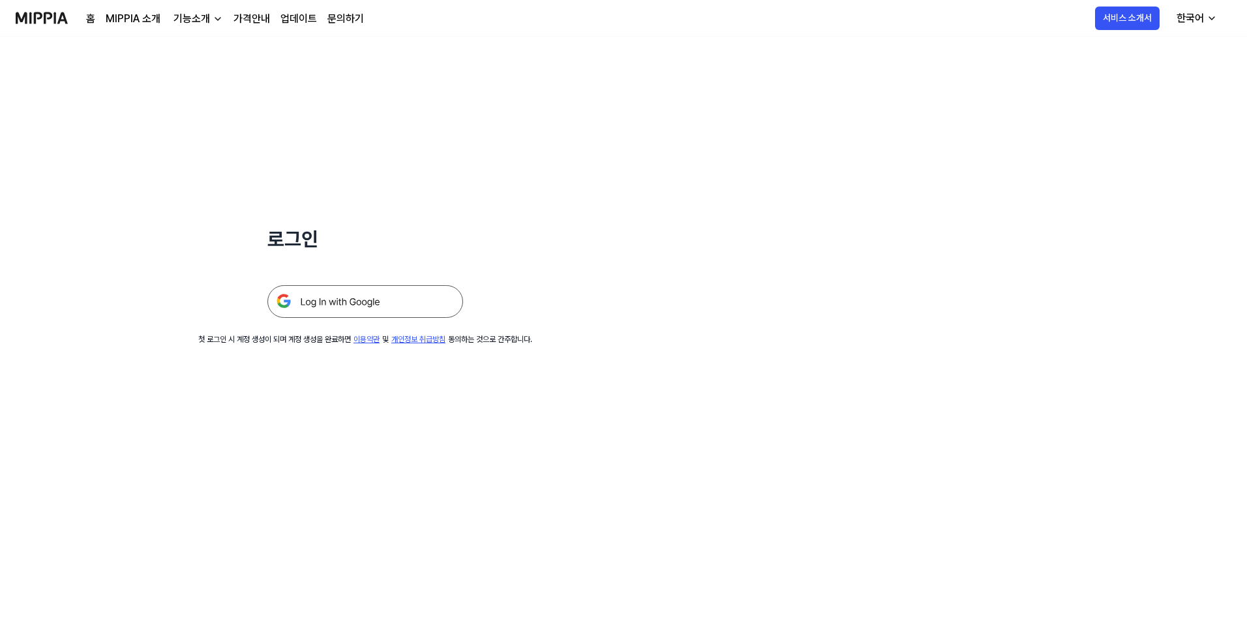
click at [431, 301] on img at bounding box center [365, 301] width 196 height 33
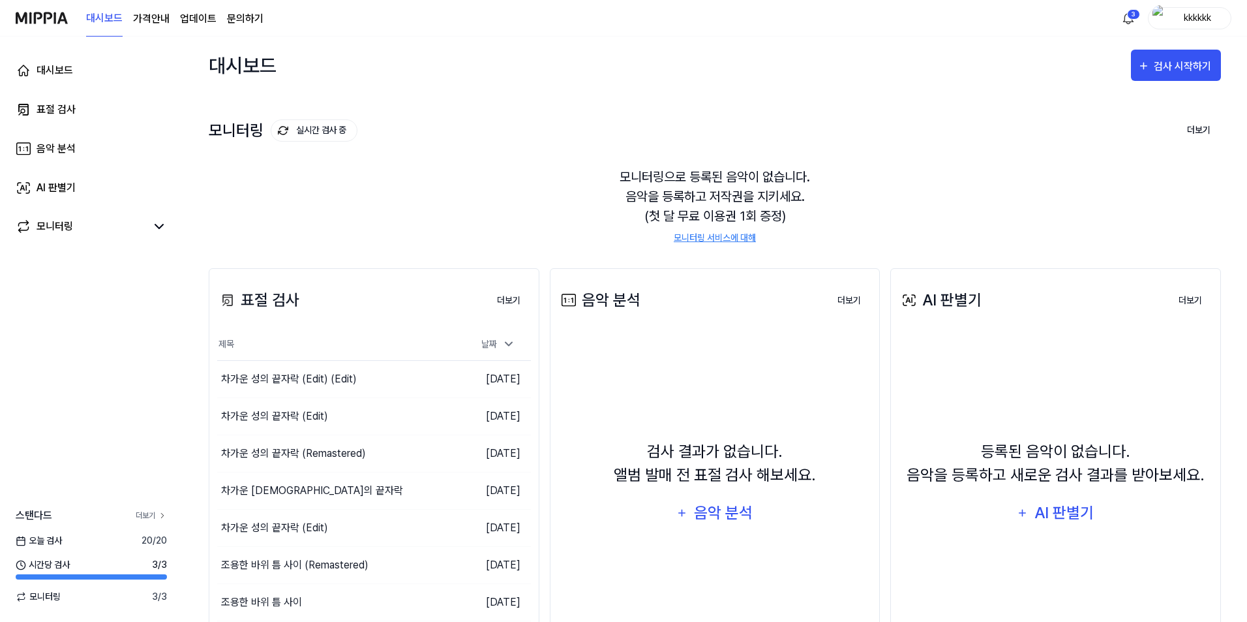
click at [141, 513] on link "더보기" at bounding box center [151, 516] width 31 height 12
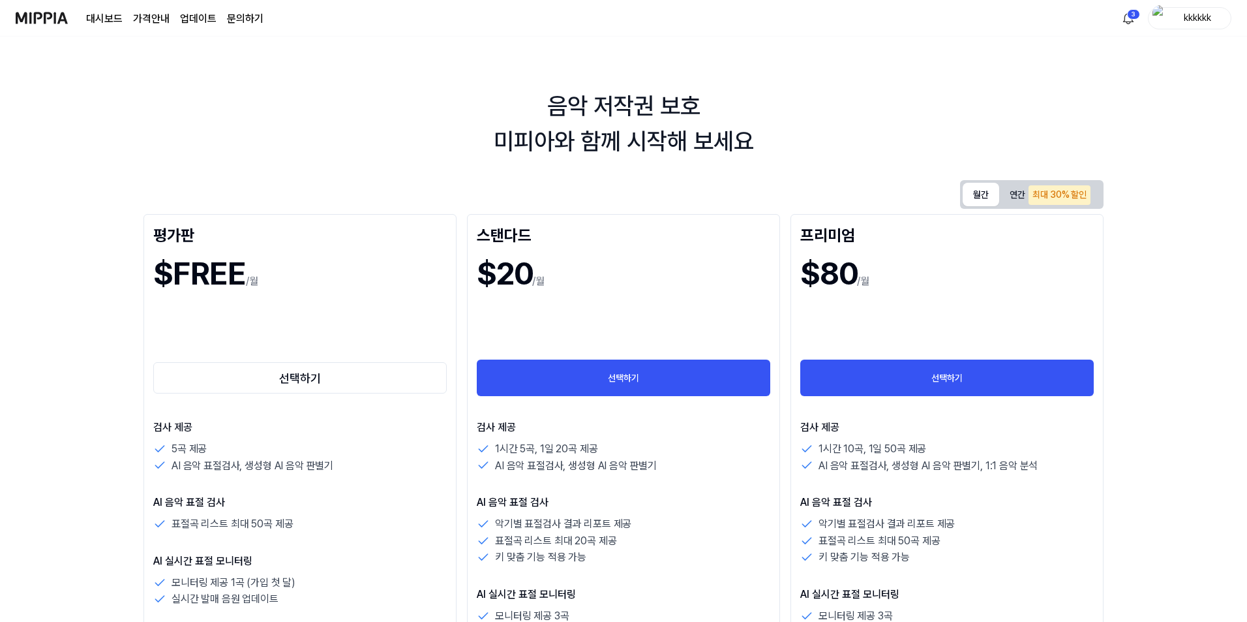
click at [984, 192] on button "월간" at bounding box center [981, 194] width 37 height 23
click at [349, 371] on button "선택하기" at bounding box center [300, 377] width 294 height 31
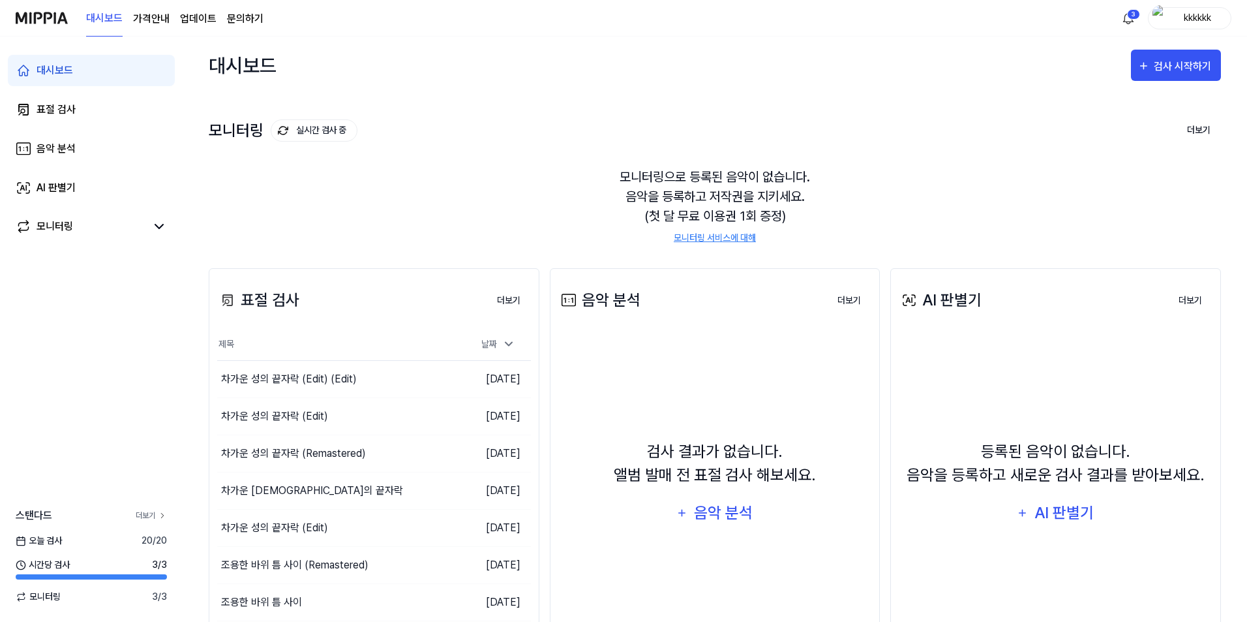
click at [142, 513] on link "더보기" at bounding box center [151, 516] width 31 height 12
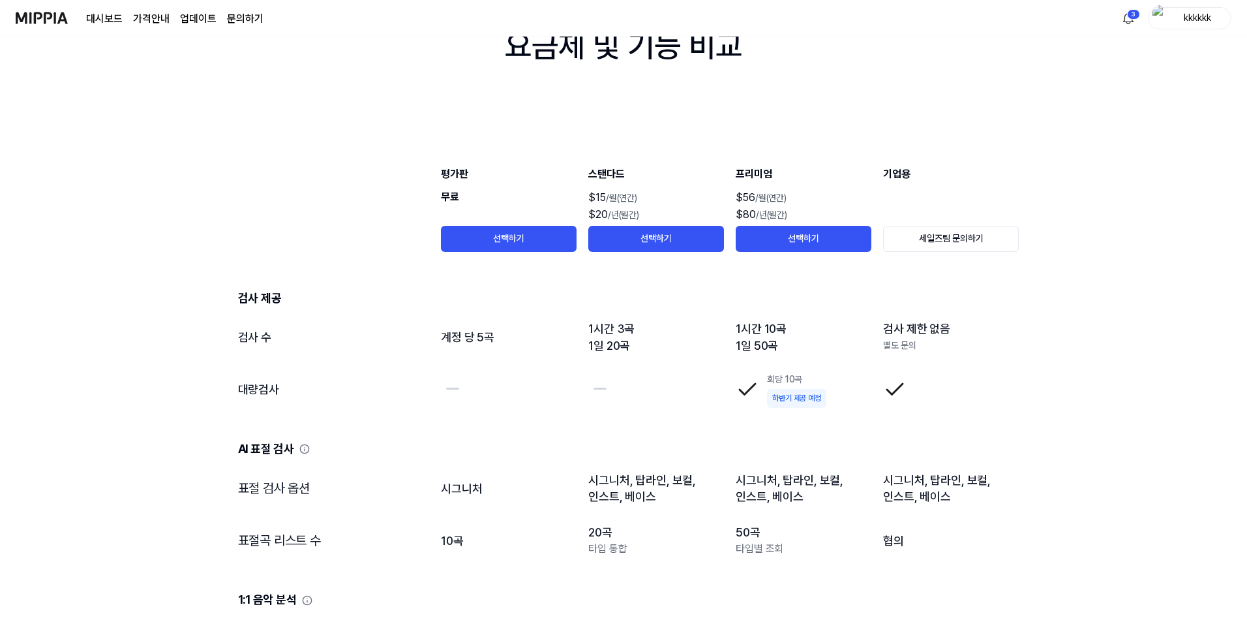
scroll to position [1566, 0]
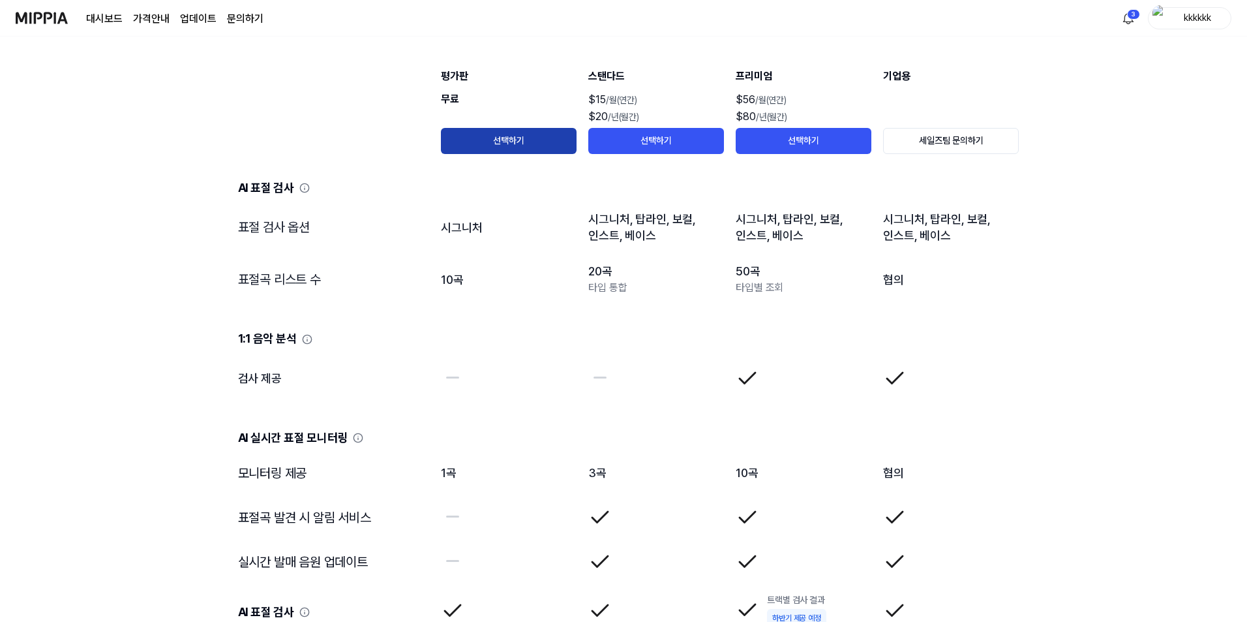
click at [485, 132] on button "선택하기" at bounding box center [509, 141] width 136 height 26
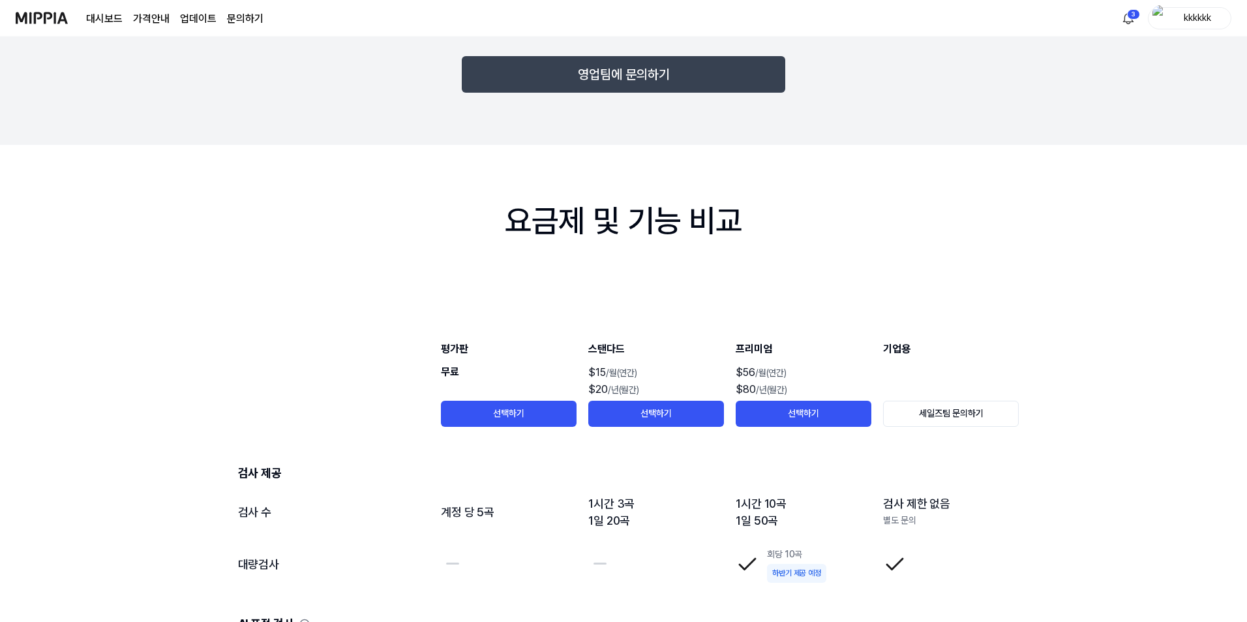
scroll to position [0, 0]
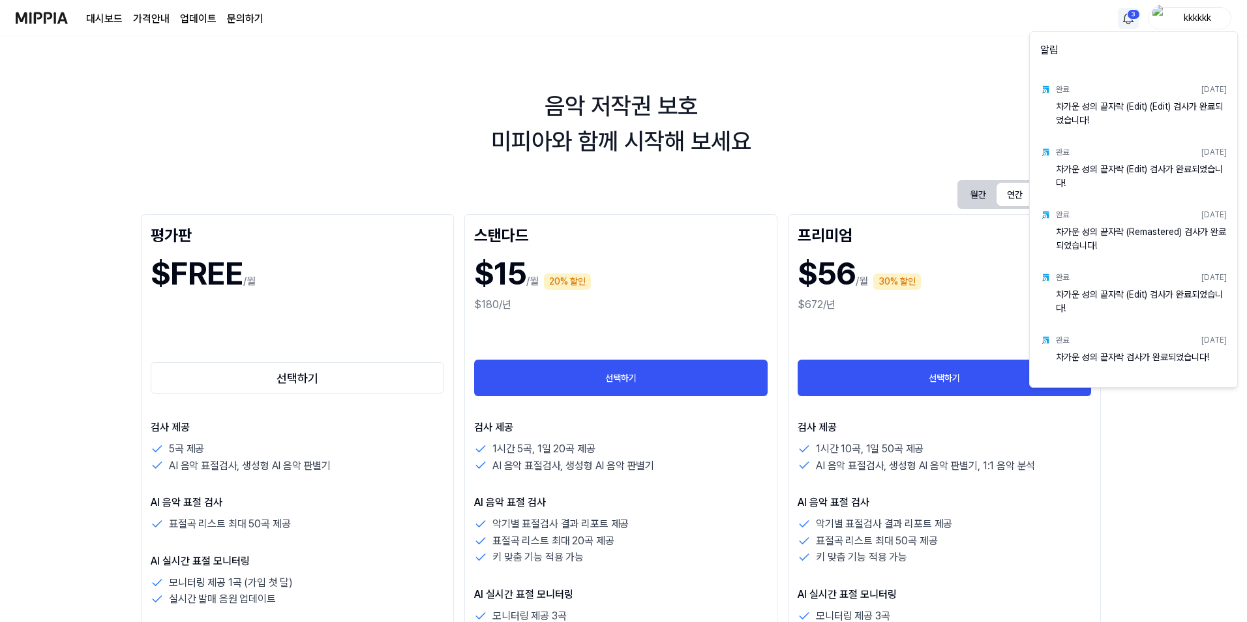
click at [1128, 16] on html "대시보드 가격안내 업데이트 문의하기 3 kkkkkk 음악 저작권 보호 미피아와 함께 시작해 보세요 월간 연간 최대 30% 할인 평가판 $FRE…" at bounding box center [623, 311] width 1247 height 622
drag, startPoint x: 894, startPoint y: 97, endPoint x: 860, endPoint y: 100, distance: 34.1
click at [891, 97] on html "대시보드 가격안내 업데이트 문의하기 kkkkkk 음악 저작권 보호 미피아와 함께 시작해 보세요 월간 연간 최대 30% 할인 평가판 $FREE …" at bounding box center [626, 311] width 1253 height 622
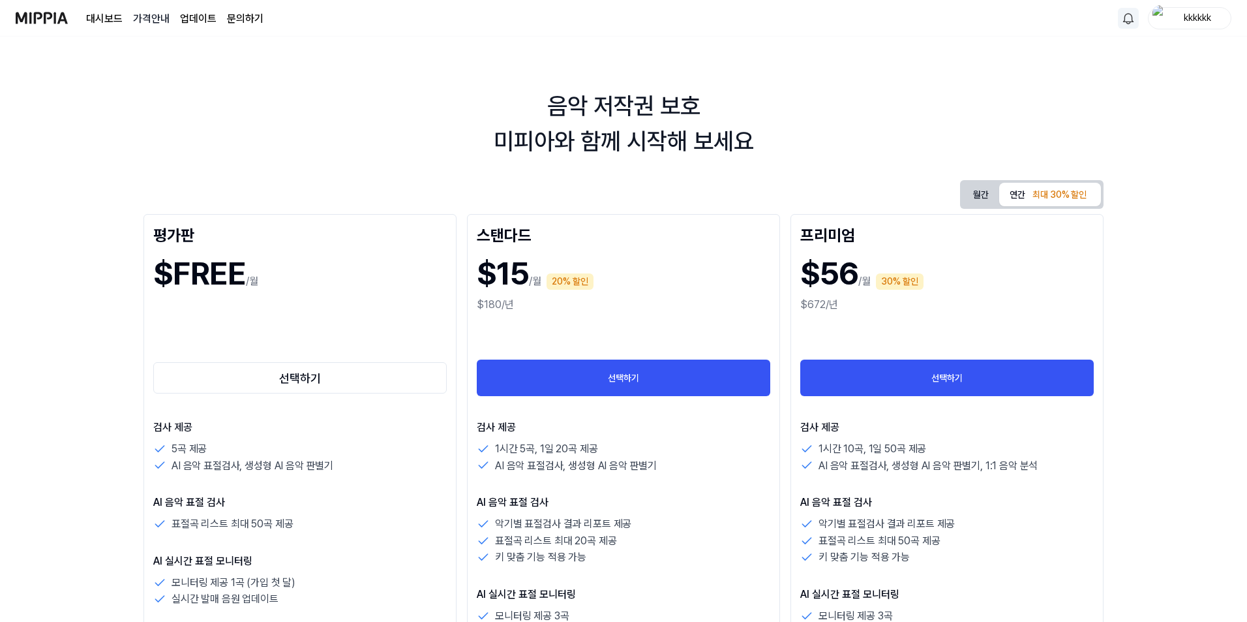
click at [145, 18] on 버튼 "가격안내" at bounding box center [151, 19] width 37 height 16
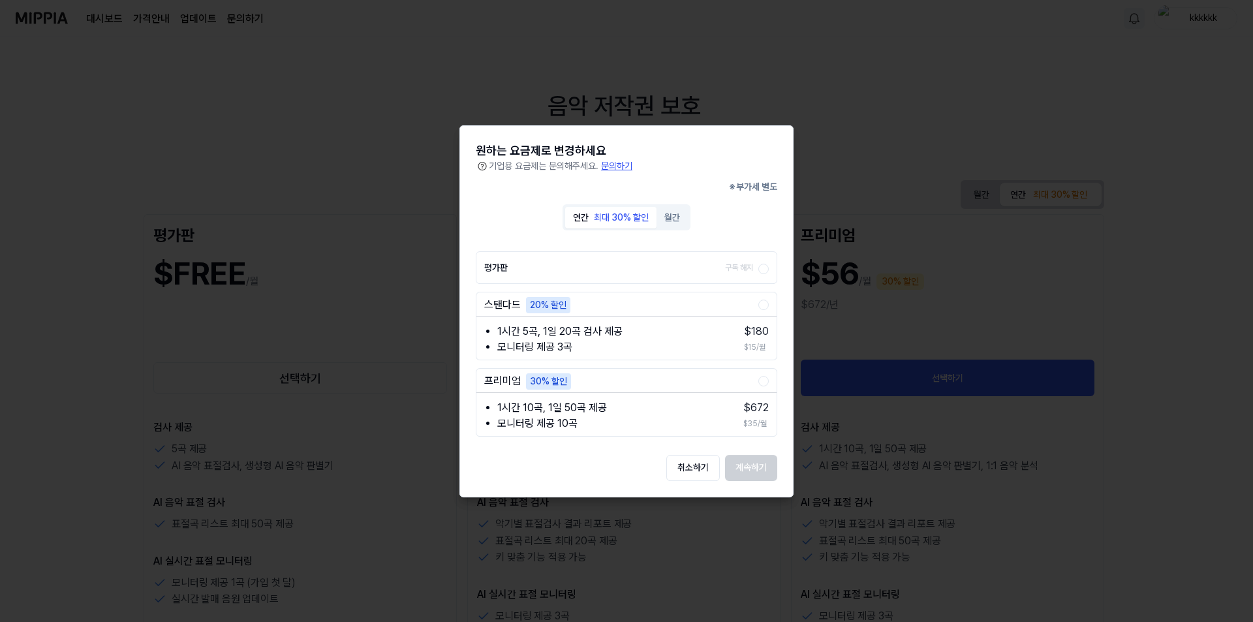
click at [675, 227] on button "월간" at bounding box center [671, 217] width 31 height 22
click at [900, 140] on div at bounding box center [626, 311] width 1253 height 622
click at [761, 267] on button "평가판 구독 해지" at bounding box center [763, 269] width 10 height 10
click at [755, 470] on button "계속하기" at bounding box center [751, 467] width 52 height 26
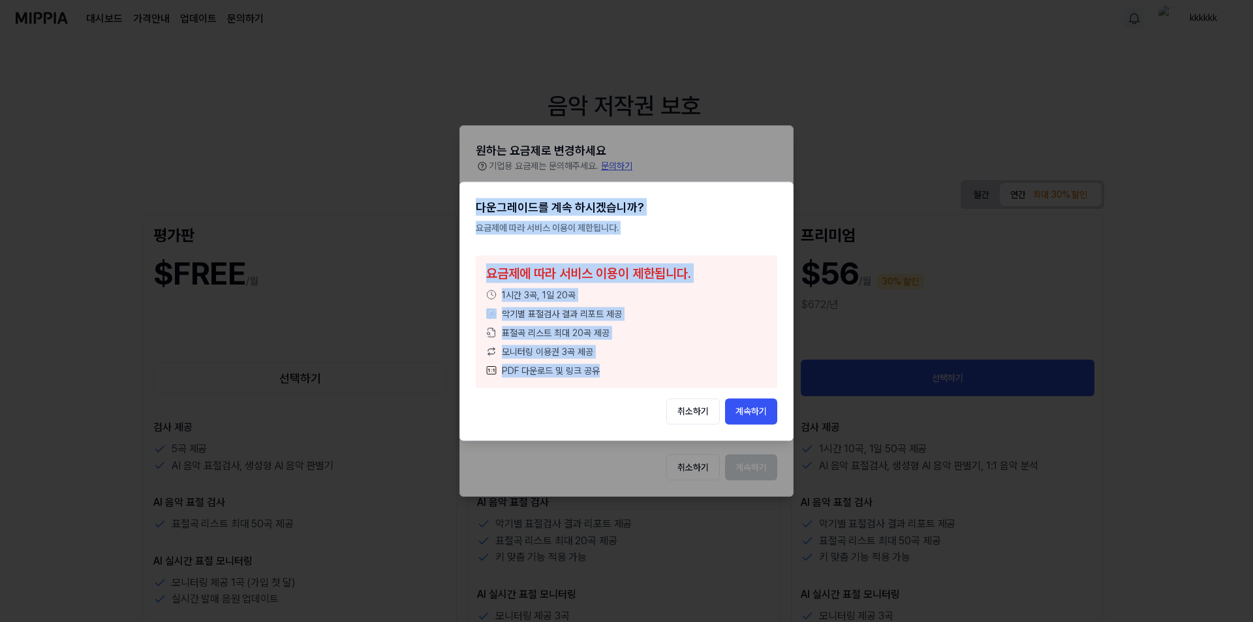
drag, startPoint x: 479, startPoint y: 209, endPoint x: 613, endPoint y: 368, distance: 208.3
click at [613, 368] on div "다운그레이드를 계속 하시겠습니까? 요금제에 따라 서비스 이용이 제한됩니다. 요금제에 따라 서비스 이용이 제한됩니다. 1시간 3곡, 1일 20곡…" at bounding box center [626, 293] width 301 height 190
click at [669, 337] on div "표절곡 리스트 최대 20곡 제공" at bounding box center [626, 333] width 281 height 14
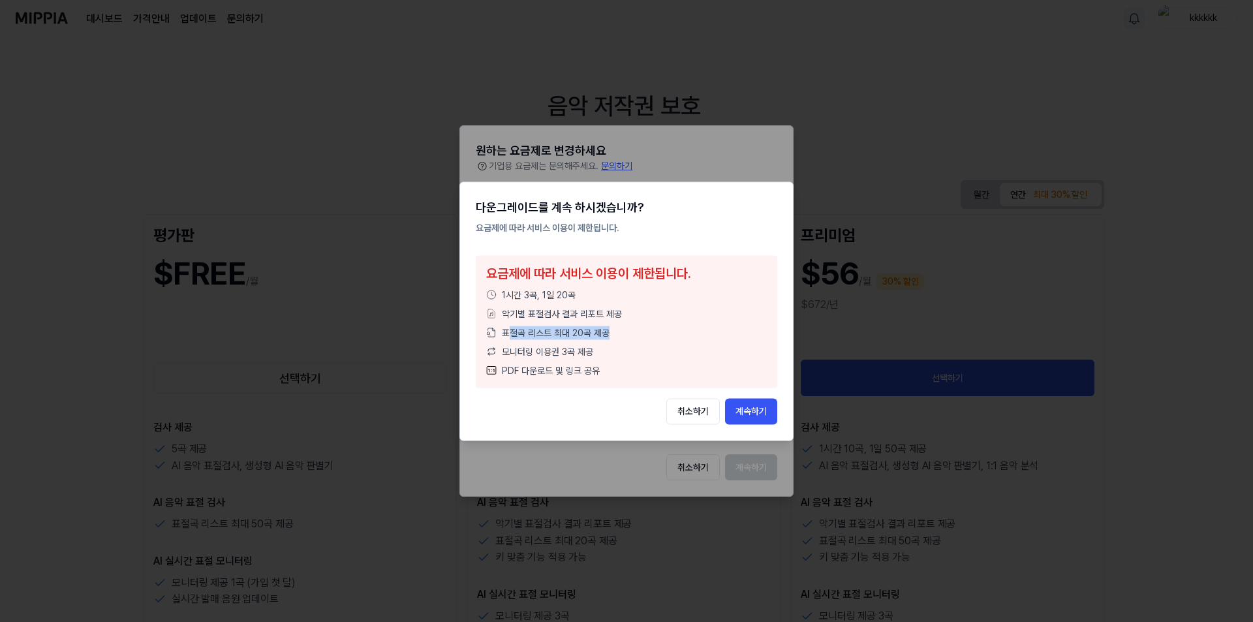
drag, startPoint x: 508, startPoint y: 331, endPoint x: 652, endPoint y: 333, distance: 144.2
click at [652, 333] on div "표절곡 리스트 최대 20곡 제공" at bounding box center [626, 333] width 281 height 14
drag, startPoint x: 502, startPoint y: 350, endPoint x: 624, endPoint y: 350, distance: 122.0
click at [624, 350] on div "모니터링 이용권 3곡 제공" at bounding box center [626, 351] width 281 height 14
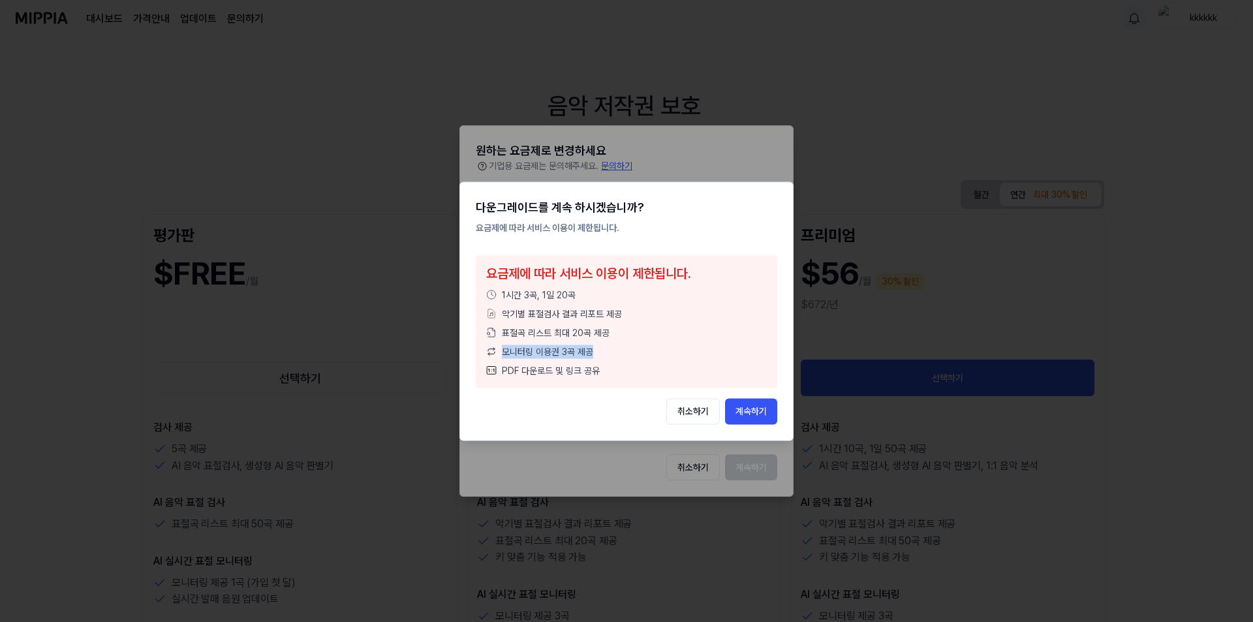
click at [624, 350] on div "모니터링 이용권 3곡 제공" at bounding box center [626, 351] width 281 height 14
drag, startPoint x: 502, startPoint y: 375, endPoint x: 655, endPoint y: 372, distance: 153.4
click at [654, 372] on div "PDF 다운로드 및 링크 공유" at bounding box center [626, 370] width 281 height 14
click at [656, 371] on div "PDF 다운로드 및 링크 공유" at bounding box center [626, 370] width 281 height 14
click at [760, 408] on button "계속하기" at bounding box center [751, 411] width 52 height 26
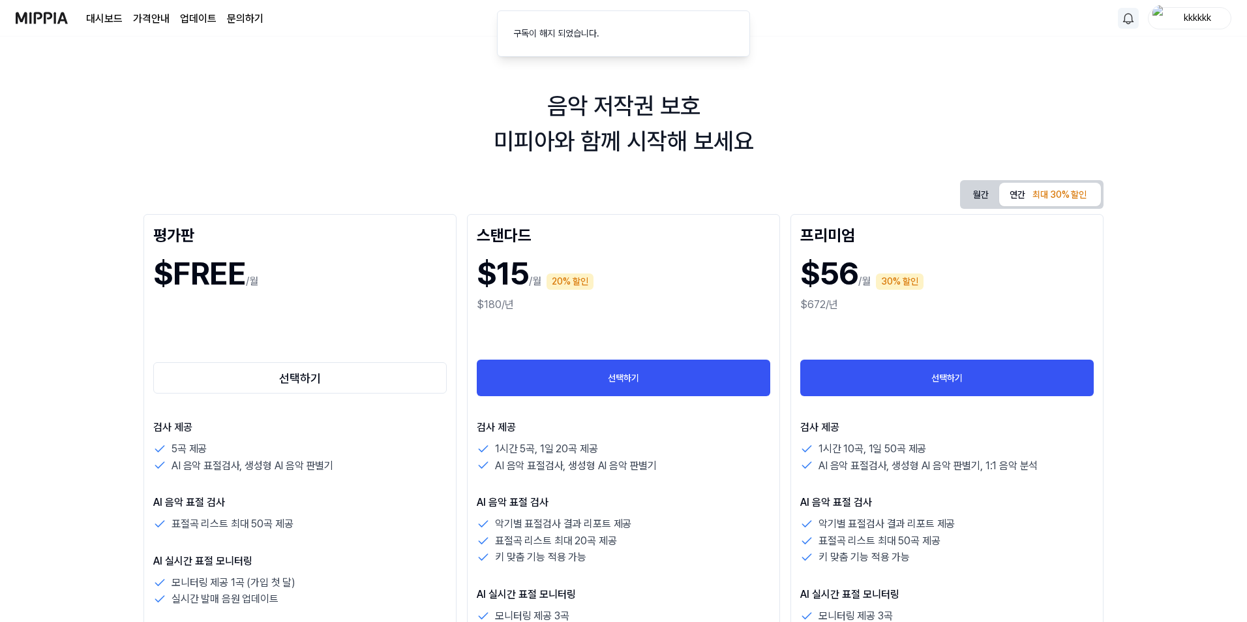
drag, startPoint x: 377, startPoint y: 162, endPoint x: 358, endPoint y: 148, distance: 23.9
click at [375, 161] on div "음악 저작권 보호 미피아와 함께 시작해 보세요 월간 연간 최대 30% 할인 평가판 $FREE /월 선택하기 검사 제공 5곡 제공 AI 음악 표…" at bounding box center [623, 329] width 1247 height 585
click at [162, 21] on 버튼 "가격안내" at bounding box center [151, 19] width 37 height 16
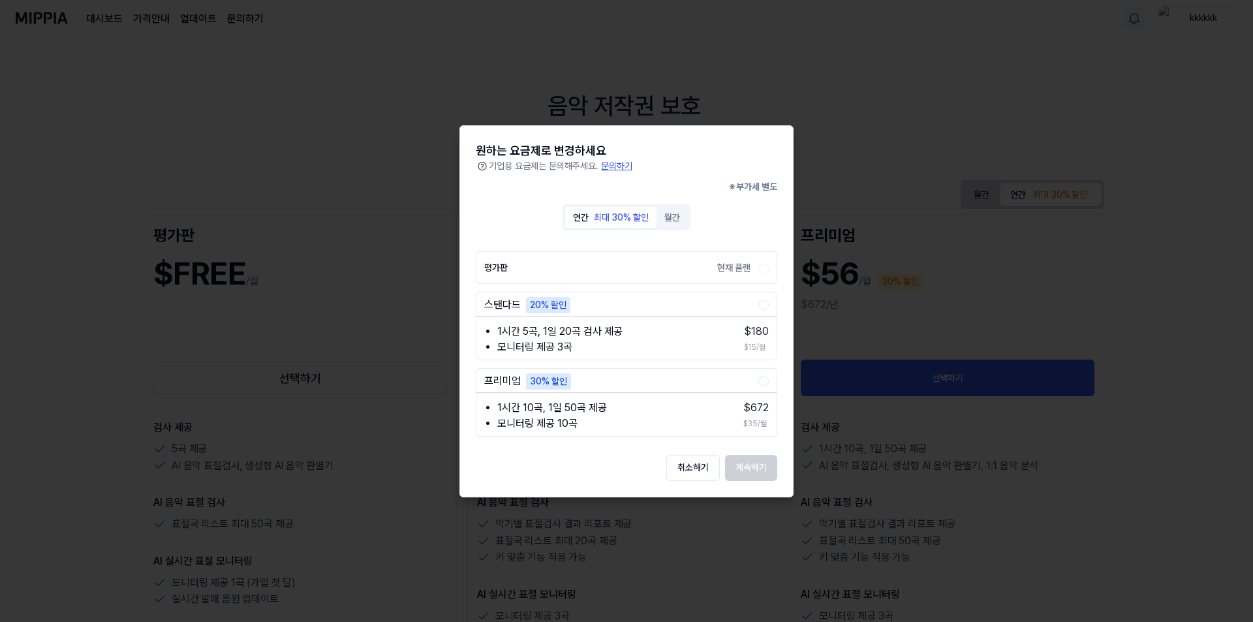
click at [906, 67] on div at bounding box center [626, 311] width 1253 height 622
click at [701, 467] on button "취소하기" at bounding box center [692, 467] width 53 height 26
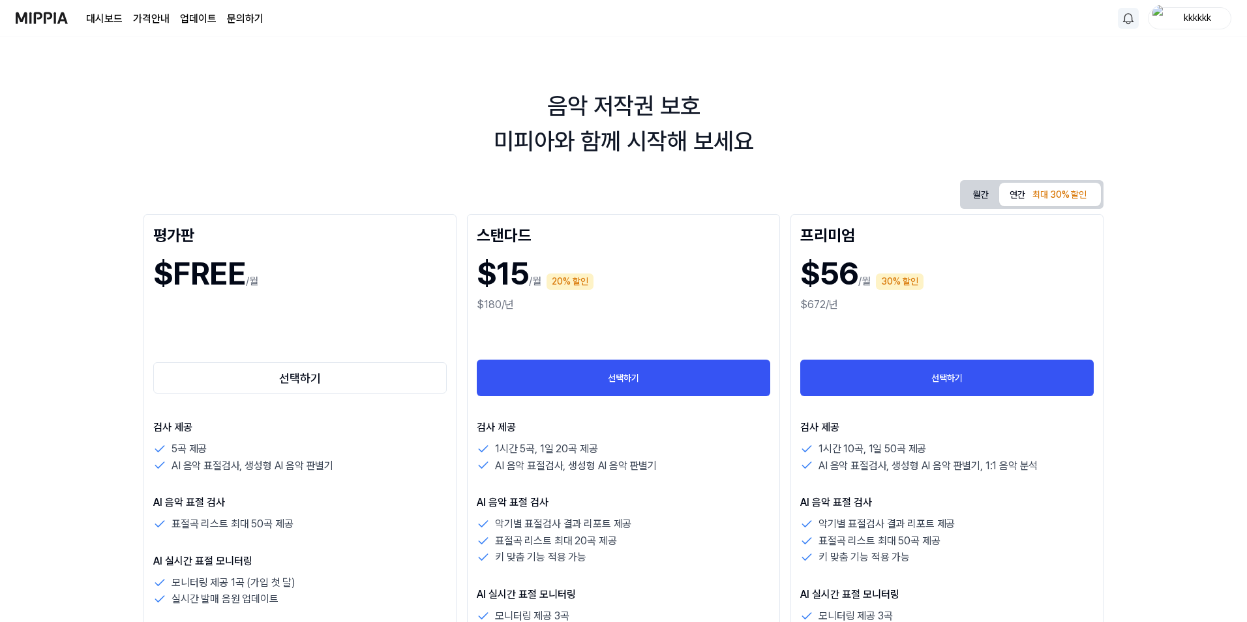
click at [202, 22] on link "업데이트" at bounding box center [198, 19] width 37 height 16
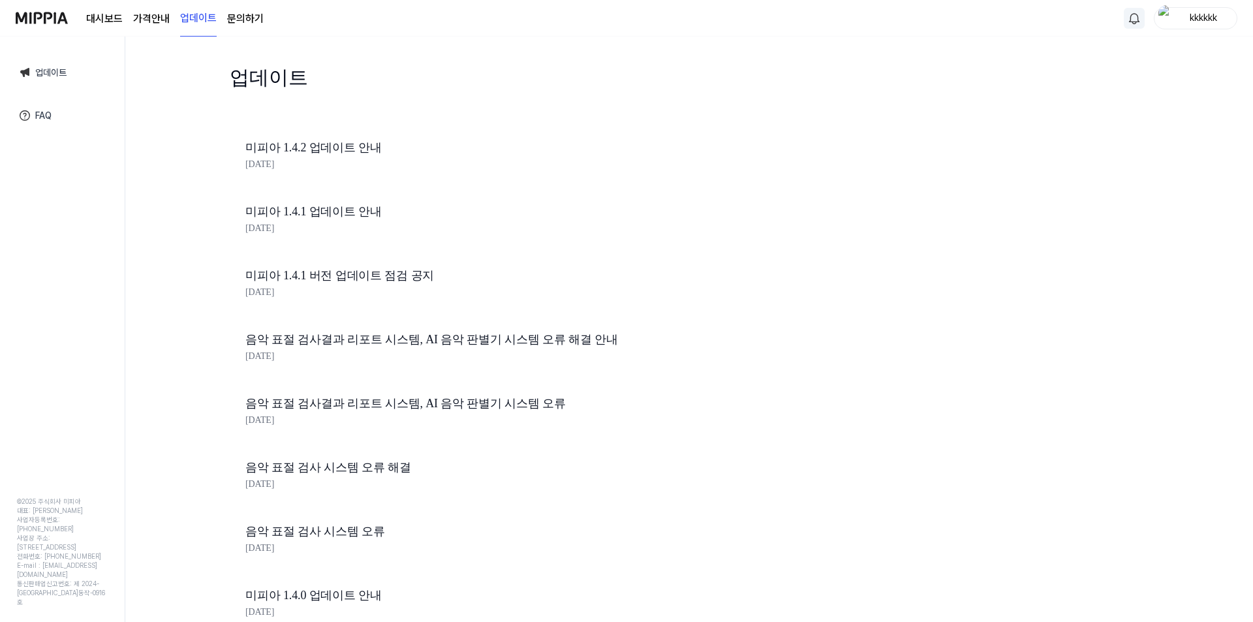
click at [50, 13] on img at bounding box center [42, 18] width 52 height 36
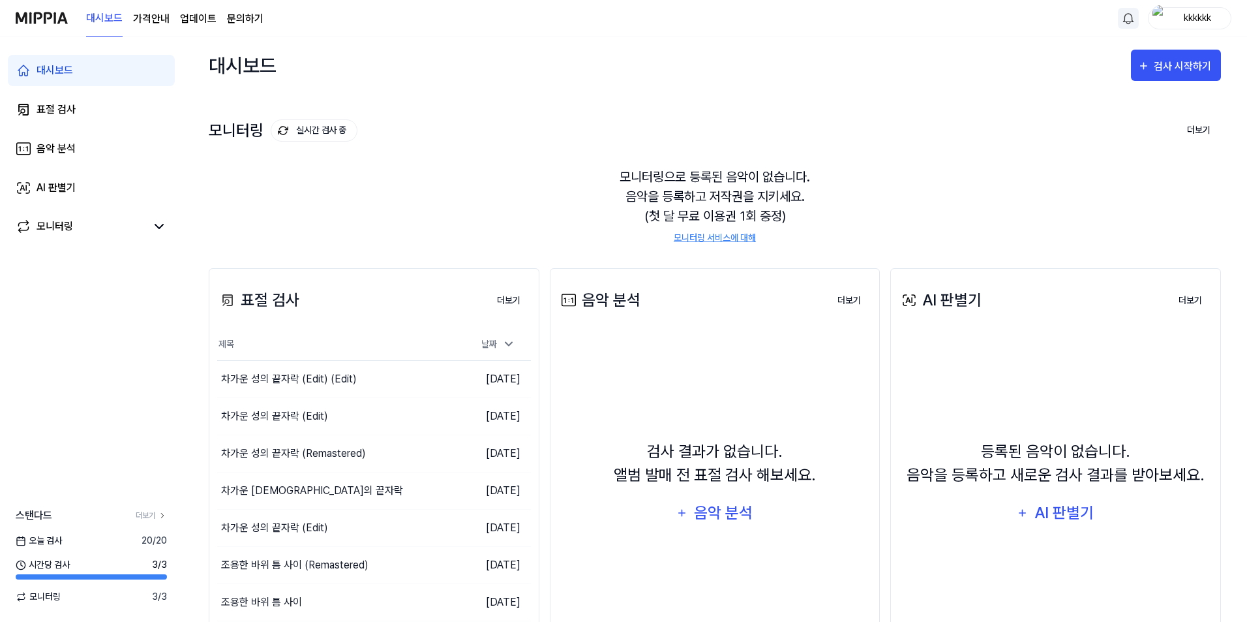
click at [266, 249] on div "표절 검사 더보기 표절 검사 제목 날짜 차가운 성의 끝자락 (Edit) (Edit) 이동하기 2025.08.08. 차가운 성의 끝자락 (Edi…" at bounding box center [715, 490] width 1013 height 496
click at [94, 112] on link "표절 검사" at bounding box center [91, 109] width 167 height 31
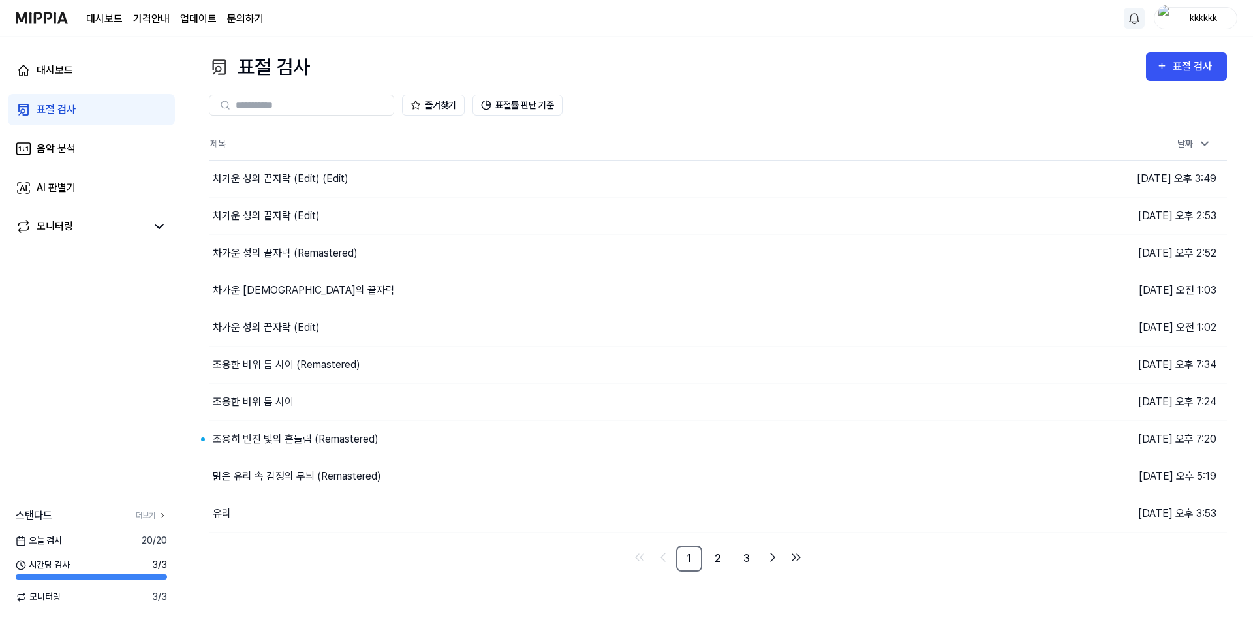
click at [1166, 17] on img "button" at bounding box center [1166, 18] width 16 height 26
click at [1106, 99] on link "계정" at bounding box center [1153, 98] width 150 height 14
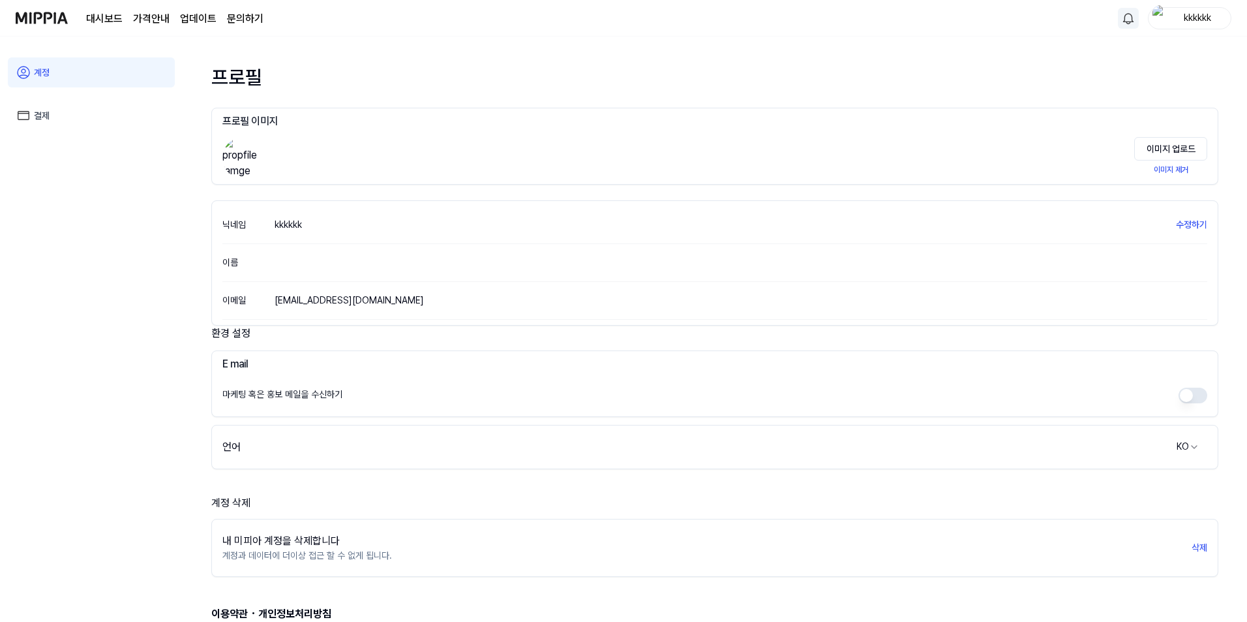
scroll to position [75, 0]
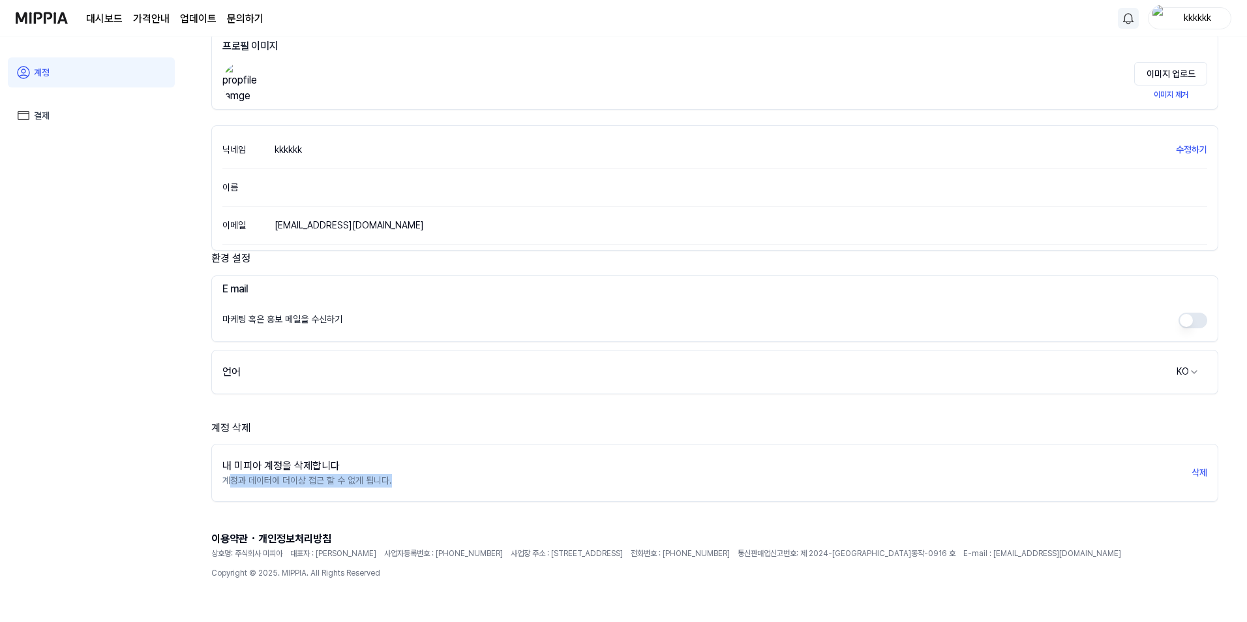
drag, startPoint x: 228, startPoint y: 487, endPoint x: 484, endPoint y: 492, distance: 255.8
click at [500, 500] on div "내 미피아 계정을 삭제합니다 계정과 데이터에 더이상 접근 할 수 없게 됩니다. 삭제" at bounding box center [714, 473] width 1007 height 58
click at [256, 426] on div "계정 삭제" at bounding box center [714, 428] width 1007 height 16
drag, startPoint x: 254, startPoint y: 326, endPoint x: 361, endPoint y: 331, distance: 107.1
click at [361, 331] on div "마케팅 혹은 홍보 메일을 수신하기" at bounding box center [714, 320] width 985 height 31
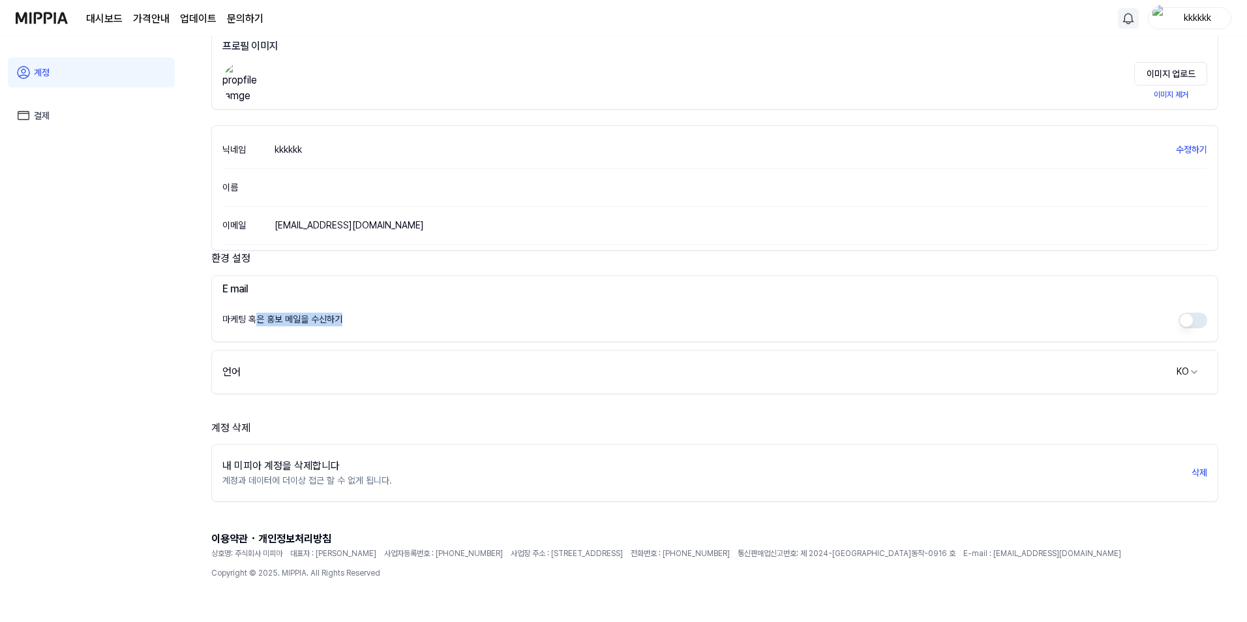
click at [396, 326] on div "마케팅 혹은 홍보 메일을 수신하기" at bounding box center [714, 320] width 985 height 31
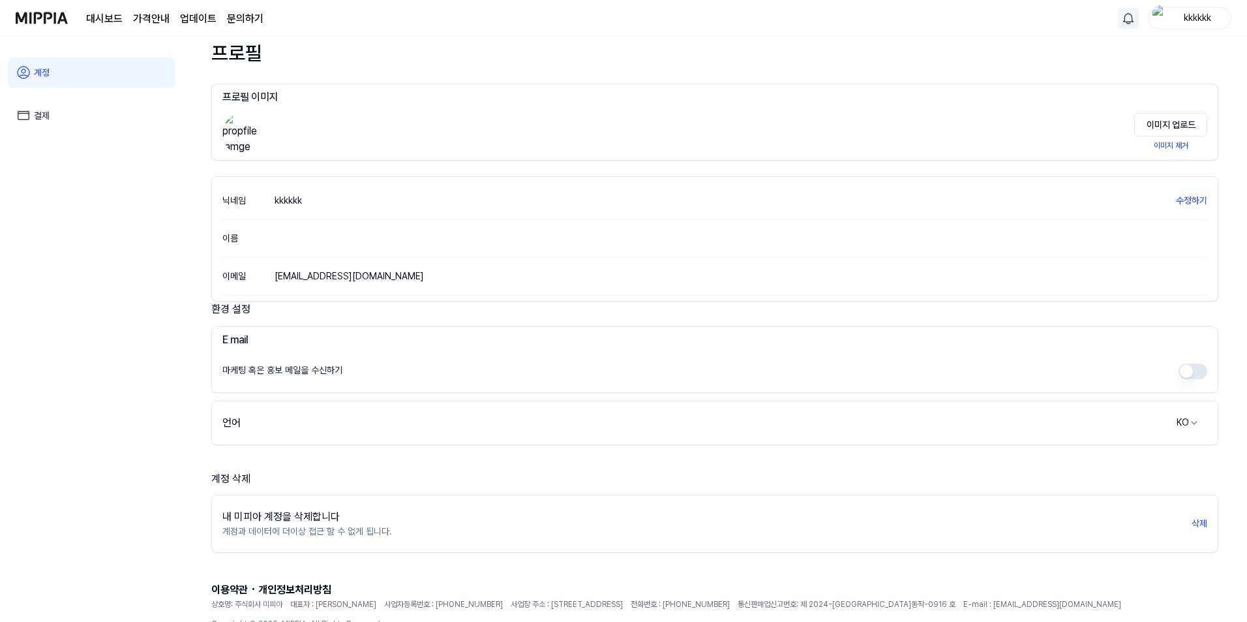
scroll to position [0, 0]
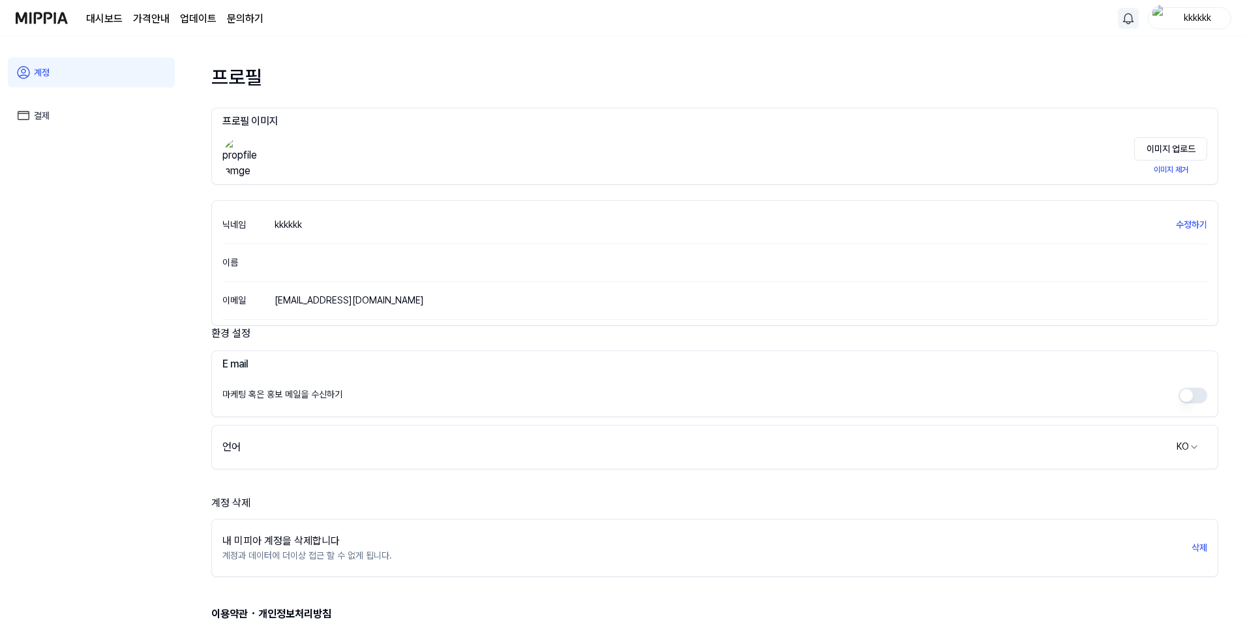
click at [65, 112] on link "결제" at bounding box center [91, 115] width 167 height 30
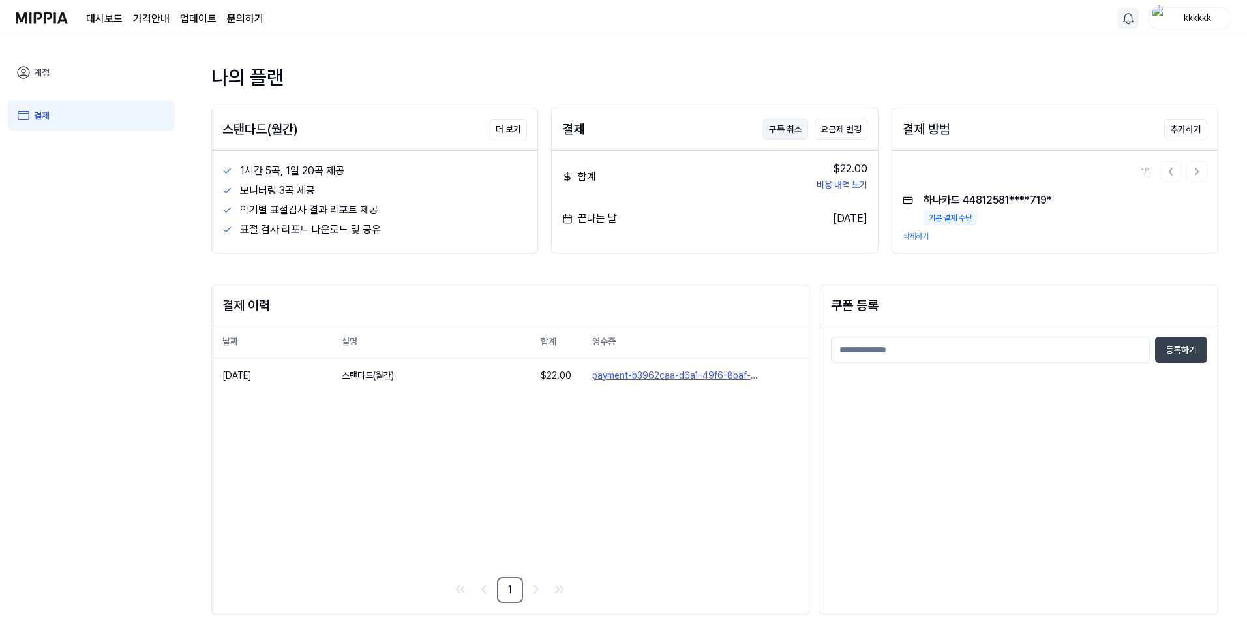
click at [792, 130] on button "구독 취소" at bounding box center [785, 129] width 45 height 21
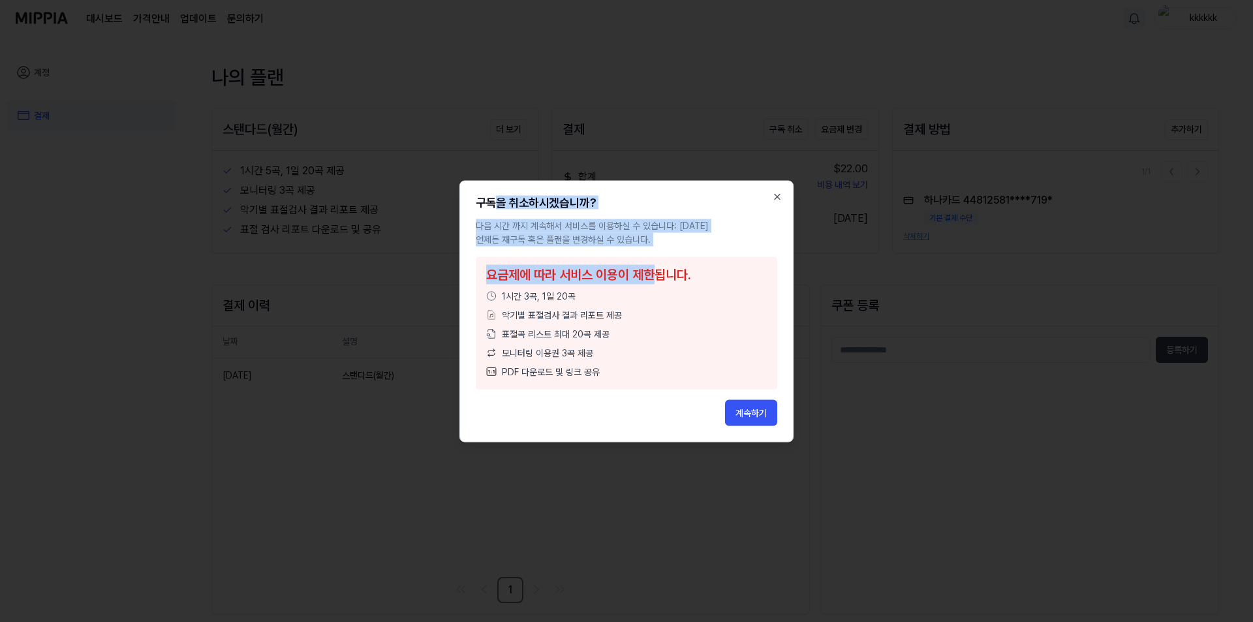
drag, startPoint x: 492, startPoint y: 209, endPoint x: 659, endPoint y: 279, distance: 181.3
click at [659, 279] on div "구독을 취소하시겠습니까? 다음 시간 까지 계속해서 서비스를 이용하실 수 있습니다: [DATE] 언제든 재구독 혹은 플랜을 변경하실 수 있습니다…" at bounding box center [626, 311] width 334 height 262
click at [737, 424] on button "계속하기" at bounding box center [751, 412] width 52 height 26
click at [741, 408] on button "계속하기" at bounding box center [751, 412] width 52 height 26
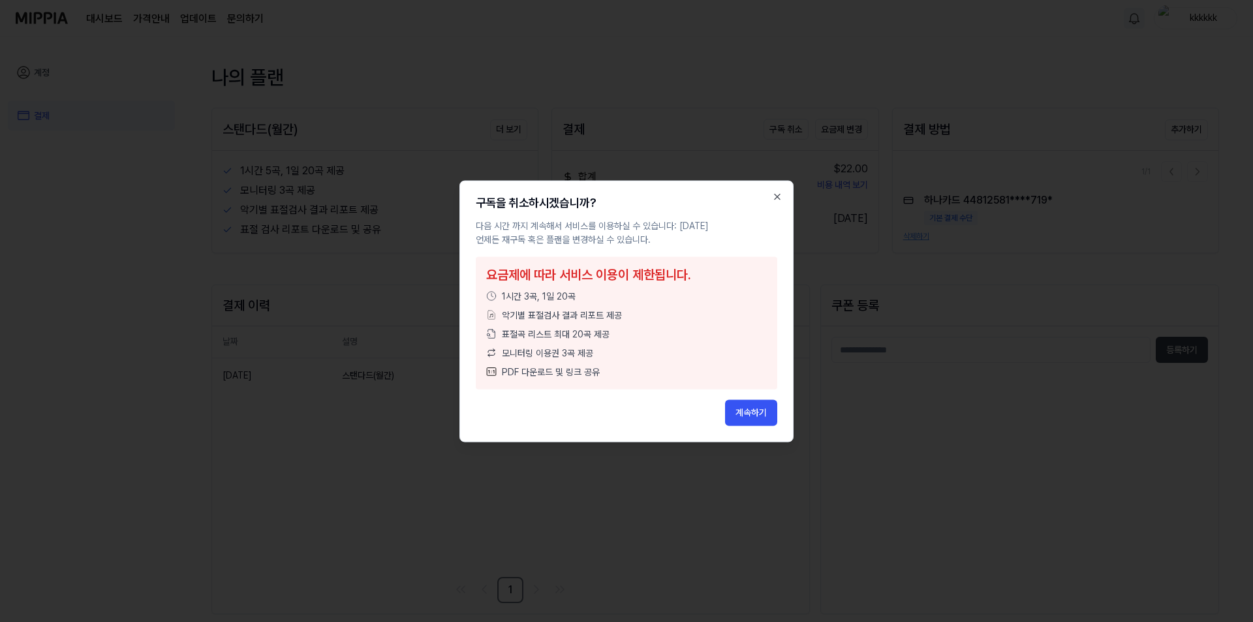
click at [542, 320] on span "악기별 표절검사 결과 리포트 제공" at bounding box center [562, 315] width 120 height 14
click at [770, 408] on button "계속하기" at bounding box center [751, 412] width 52 height 26
drag, startPoint x: 770, startPoint y: 408, endPoint x: 770, endPoint y: 359, distance: 49.6
click at [770, 402] on button "계속하기" at bounding box center [751, 412] width 52 height 26
click at [776, 196] on icon "button" at bounding box center [777, 196] width 10 height 10
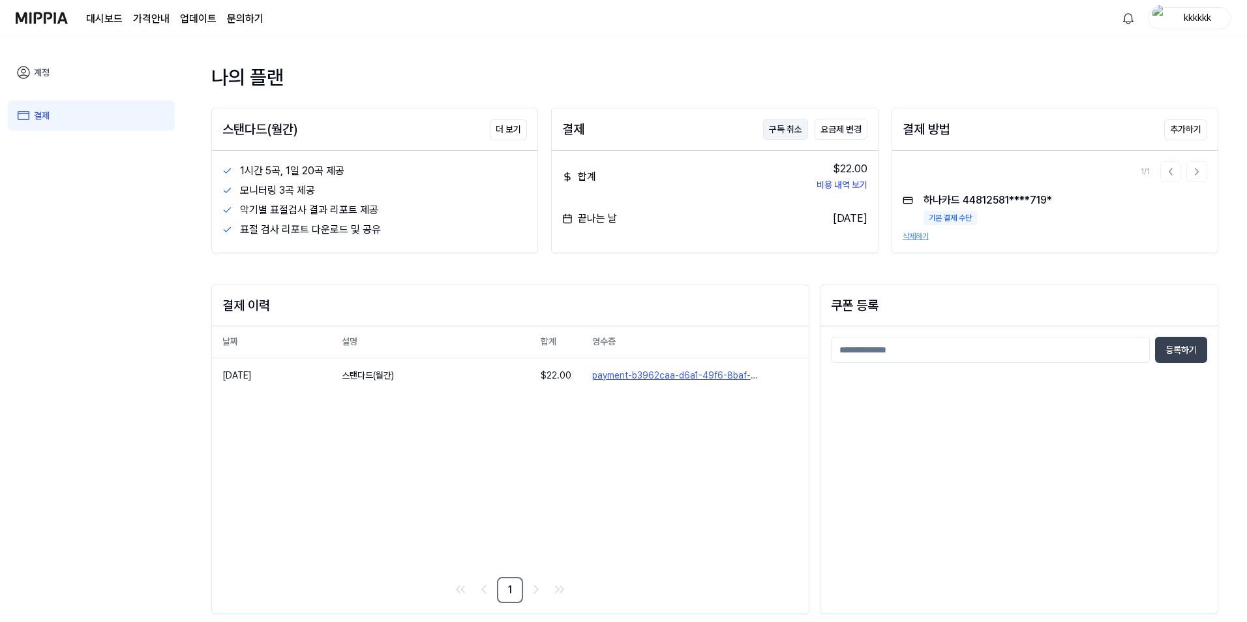
click at [778, 138] on button "구독 취소" at bounding box center [785, 129] width 45 height 21
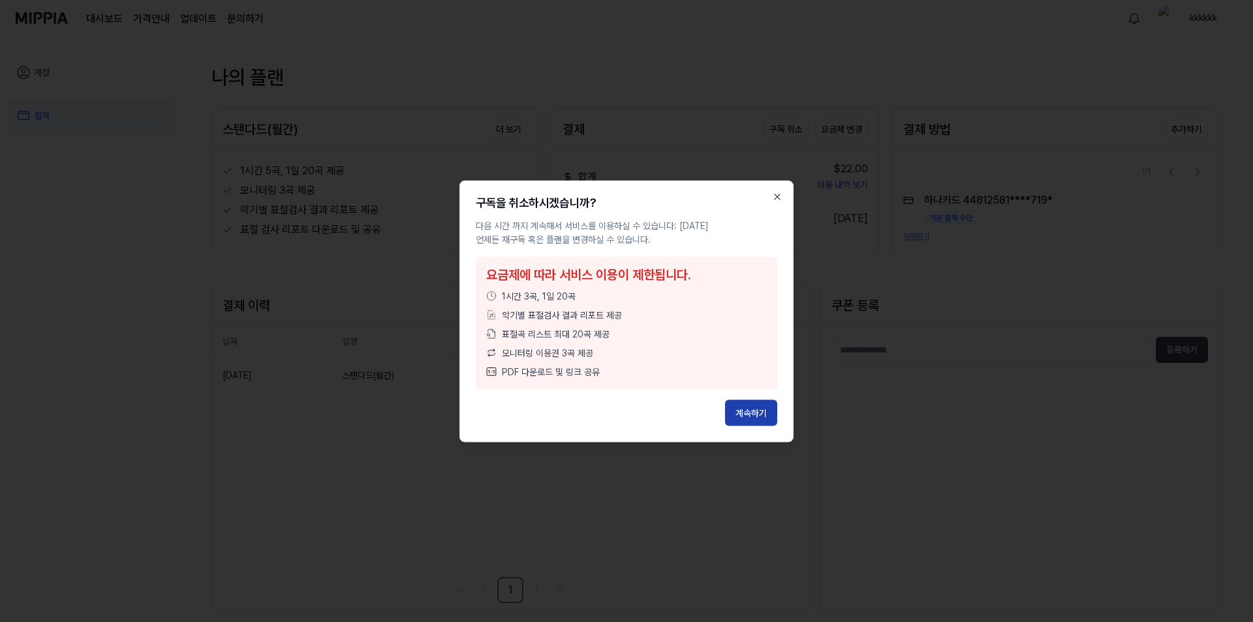
click at [757, 408] on button "계속하기" at bounding box center [751, 412] width 52 height 26
click at [773, 190] on div "구독을 취소하시겠습니까? 다음 시간 까지 계속해서 서비스를 이용하실 수 있습니다: [DATE] 언제든 재구독 혹은 플랜을 변경하실 수 있습니다…" at bounding box center [626, 311] width 334 height 262
click at [776, 203] on div "구독을 취소하시겠습니까?" at bounding box center [626, 202] width 301 height 12
click at [778, 198] on icon "button" at bounding box center [777, 196] width 10 height 10
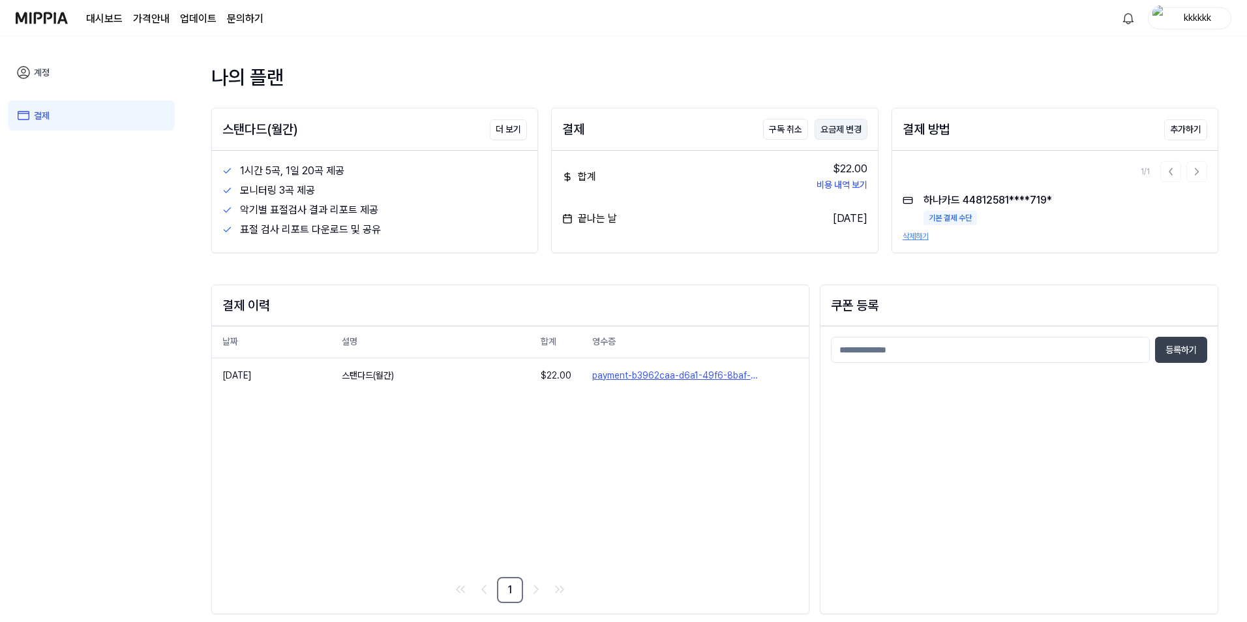
click at [831, 136] on button "요금제 변경" at bounding box center [841, 129] width 53 height 21
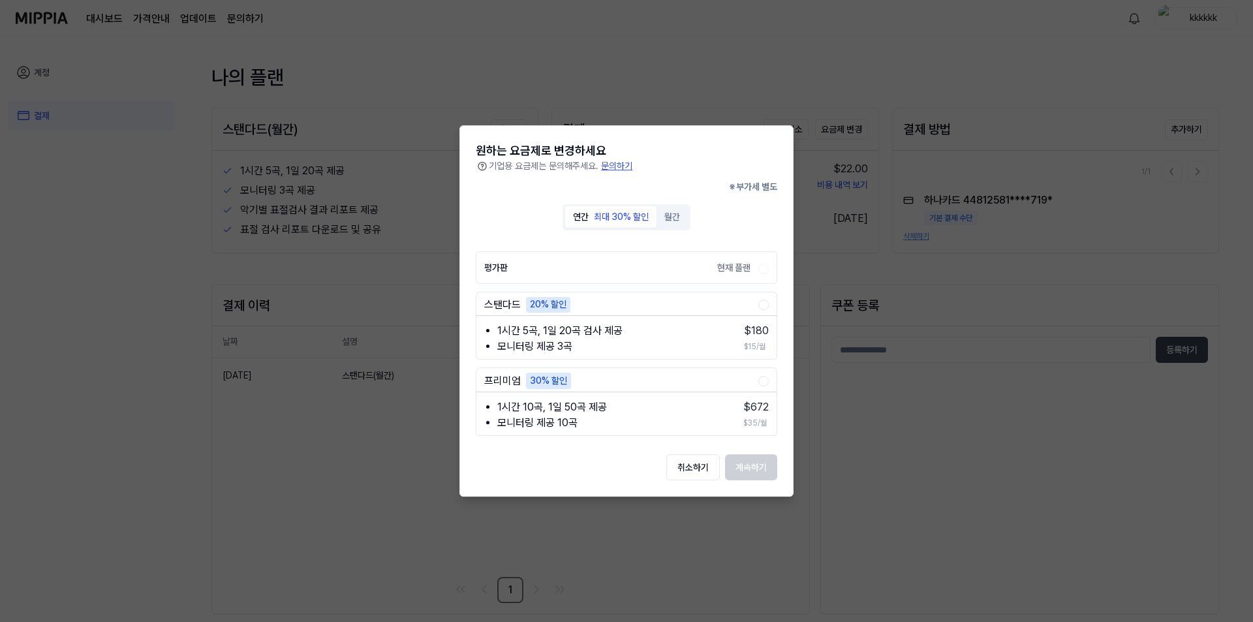
click at [671, 221] on button "월간" at bounding box center [671, 217] width 31 height 22
click at [761, 307] on button "스탠다드" at bounding box center [763, 304] width 10 height 10
click at [752, 463] on button "계속하기" at bounding box center [751, 467] width 52 height 26
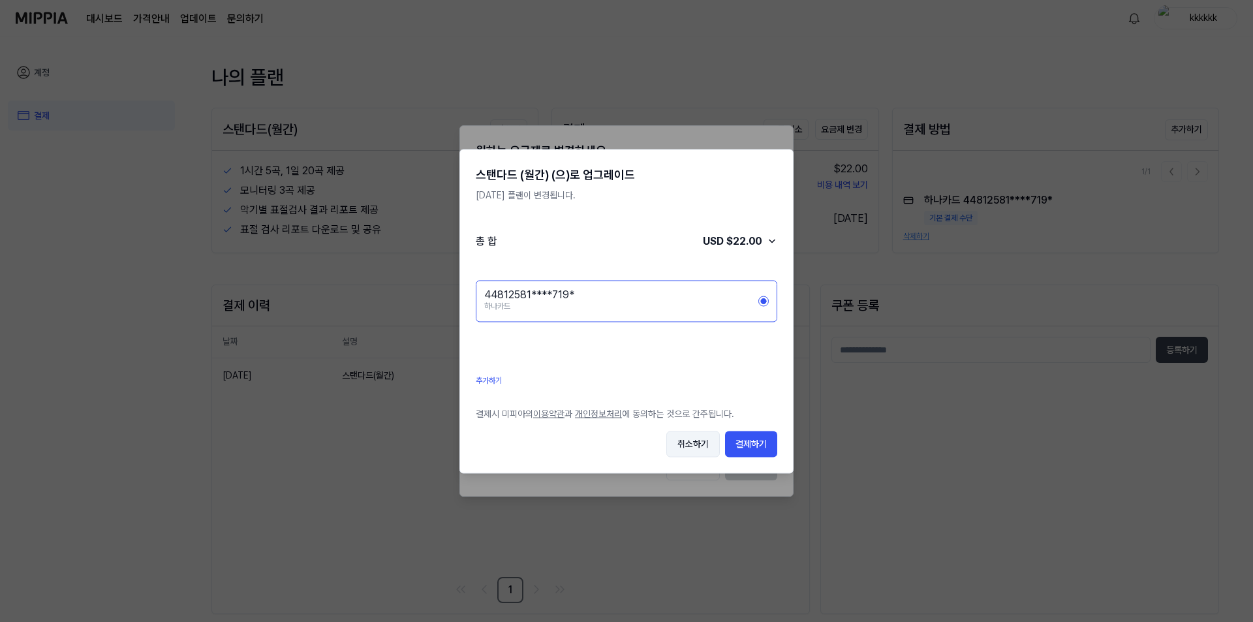
click at [697, 439] on button "취소하기" at bounding box center [692, 444] width 53 height 26
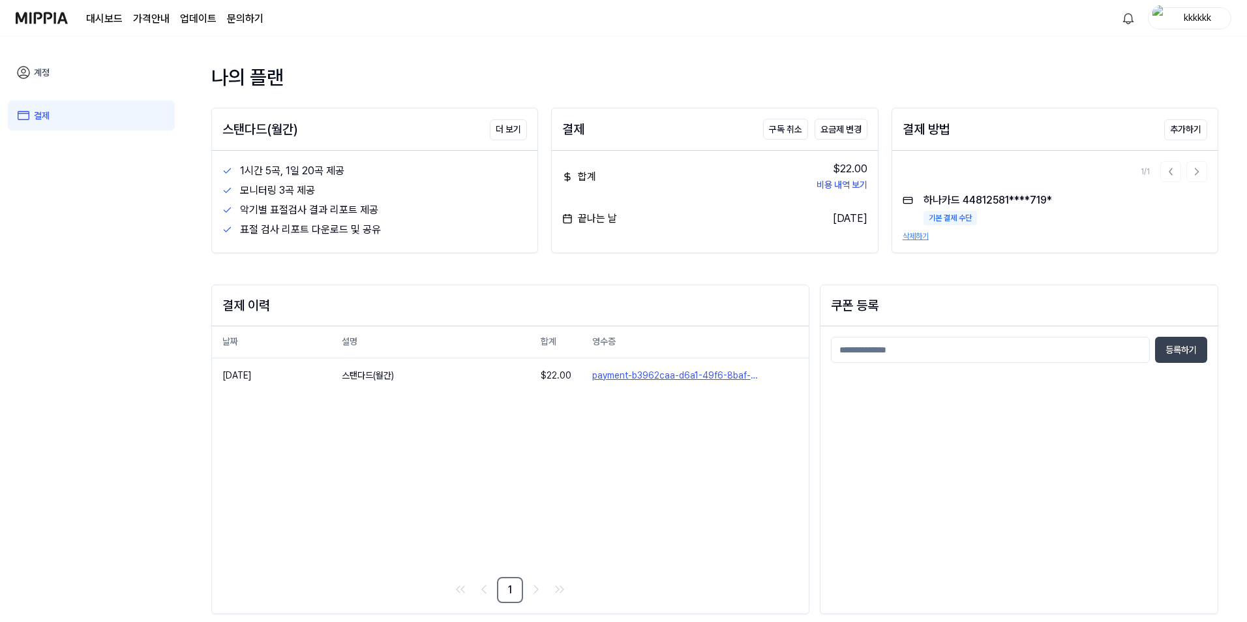
click at [670, 111] on div "결제 구독 취소 요금제 변경" at bounding box center [715, 129] width 326 height 42
click at [792, 131] on button "구독 취소" at bounding box center [785, 129] width 45 height 21
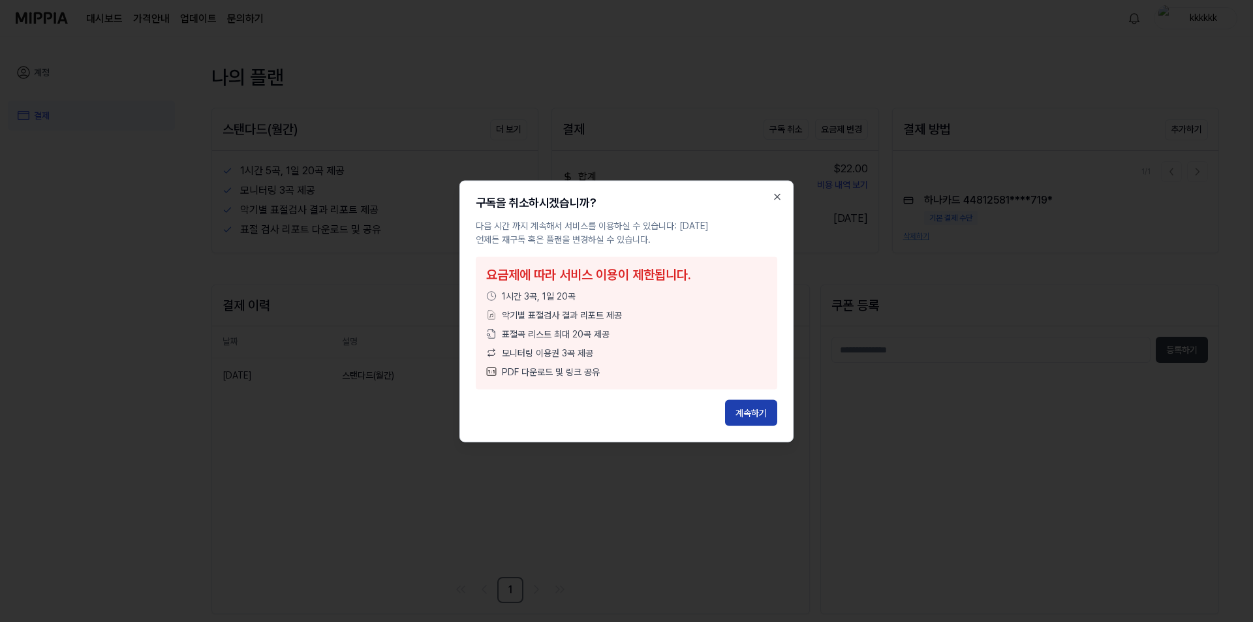
click at [740, 406] on button "계속하기" at bounding box center [751, 412] width 52 height 26
click at [673, 90] on div at bounding box center [626, 311] width 1253 height 622
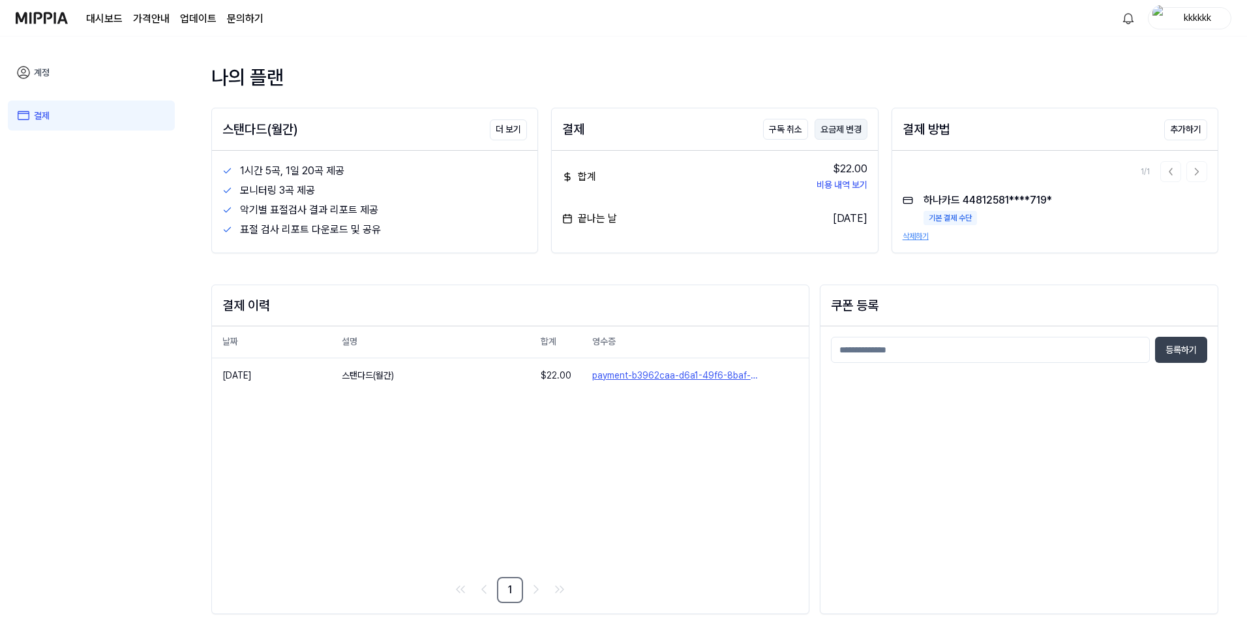
click at [844, 130] on button "요금제 변경" at bounding box center [841, 129] width 53 height 21
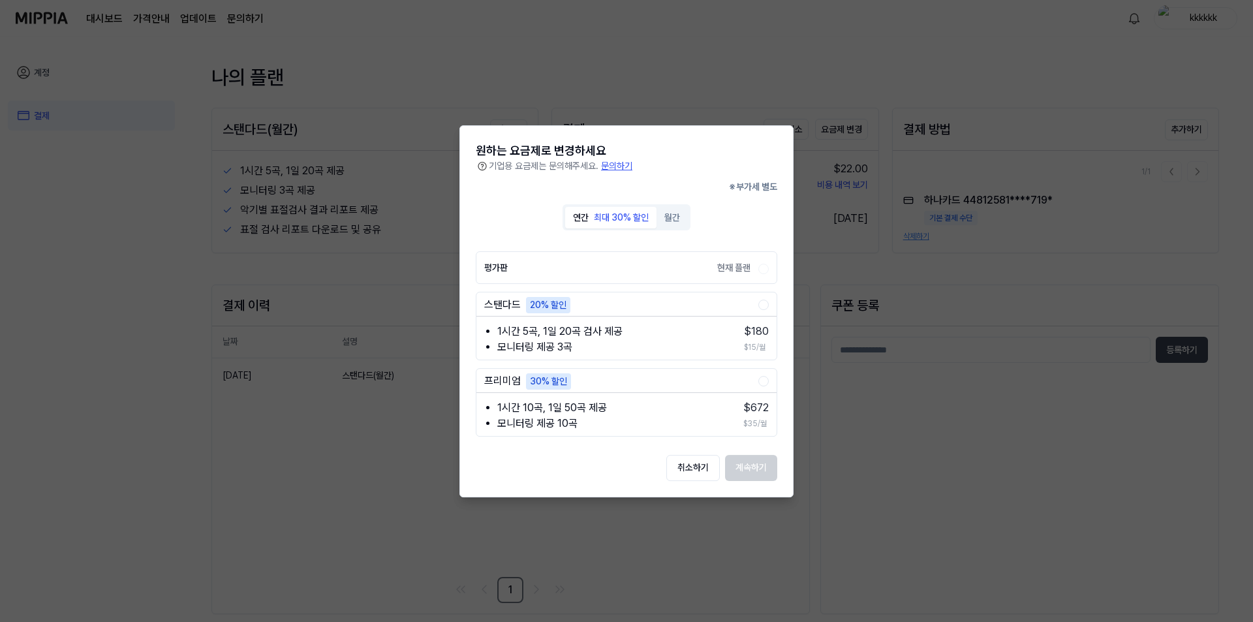
click at [765, 89] on div at bounding box center [626, 311] width 1253 height 622
click at [675, 213] on button "월간" at bounding box center [671, 217] width 31 height 22
click at [749, 109] on div at bounding box center [626, 311] width 1253 height 622
click at [765, 300] on button "스탠다드" at bounding box center [763, 304] width 10 height 10
click at [753, 456] on button "계속하기" at bounding box center [751, 467] width 52 height 26
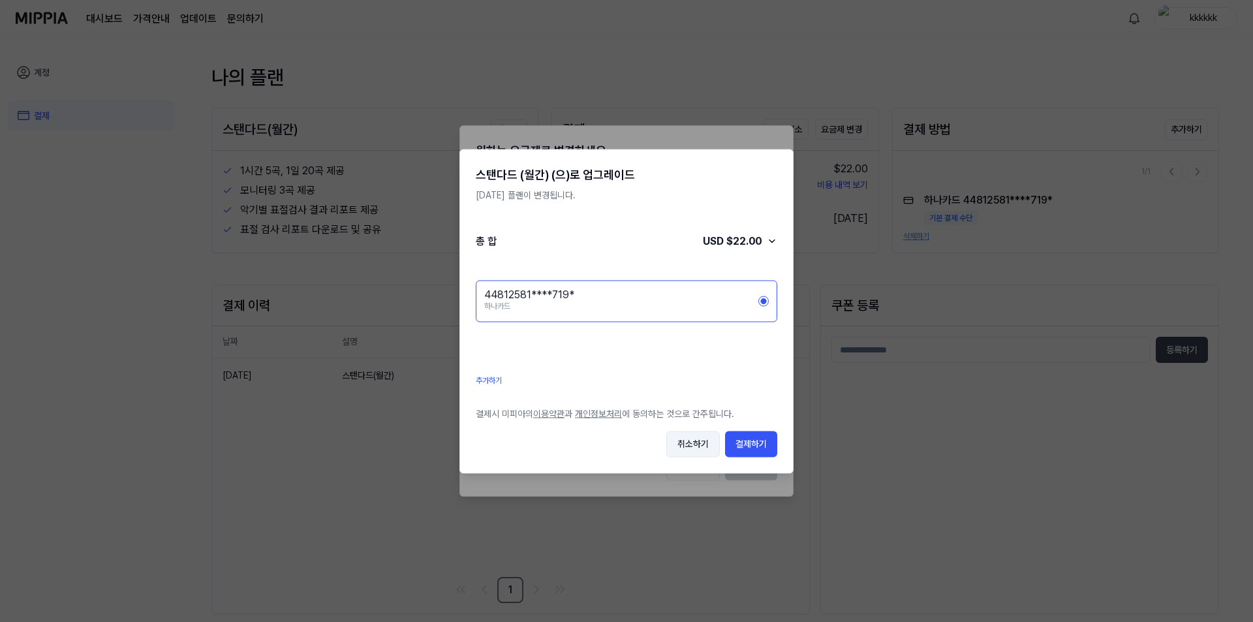
click at [699, 438] on button "취소하기" at bounding box center [692, 444] width 53 height 26
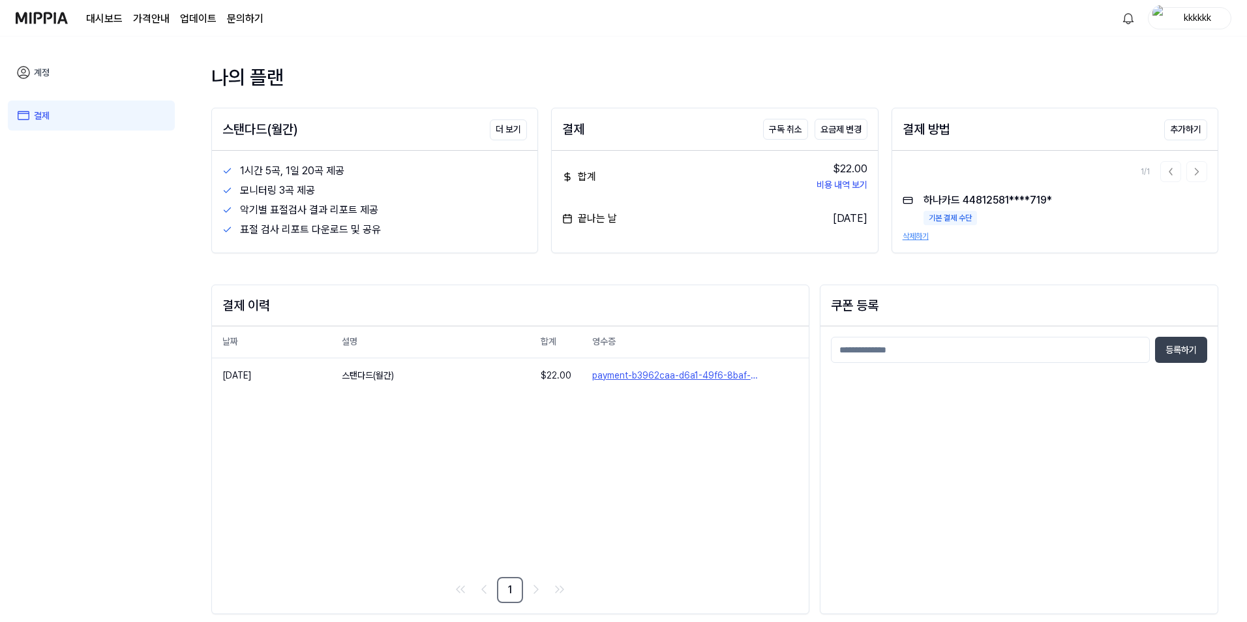
click at [653, 112] on div "결제 구독 취소 요금제 변경" at bounding box center [715, 129] width 326 height 42
click at [787, 128] on button "구독 취소" at bounding box center [785, 129] width 45 height 21
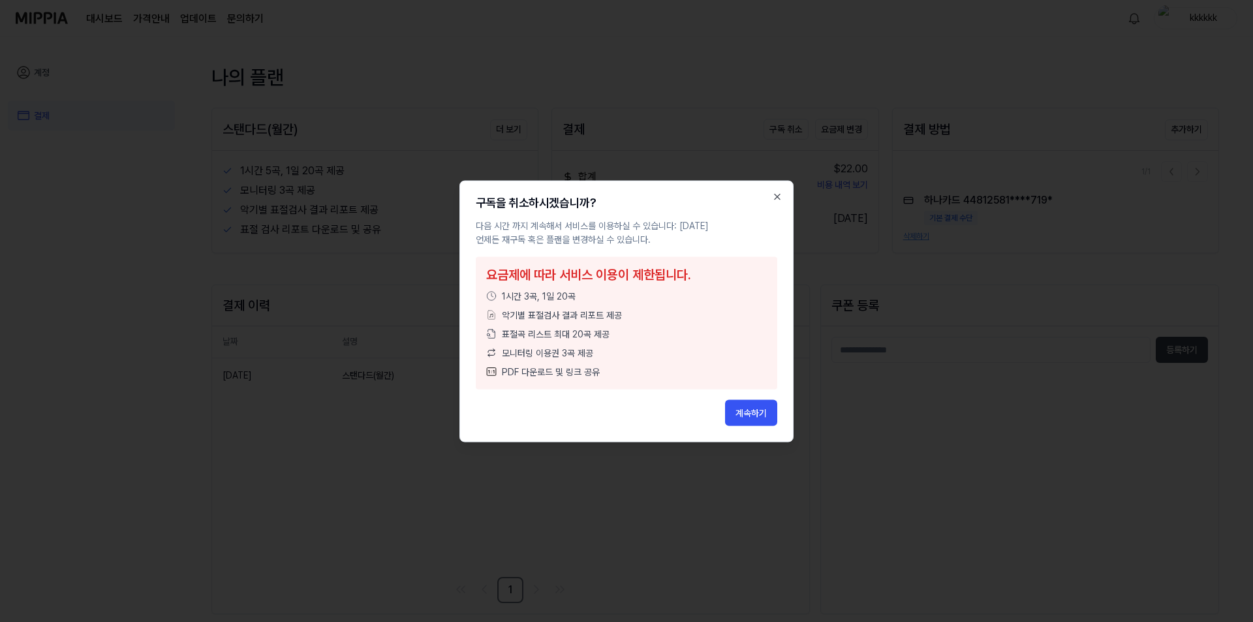
click at [640, 335] on div "표절곡 리스트 최대 20곡 제공" at bounding box center [626, 334] width 281 height 14
drag, startPoint x: 548, startPoint y: 224, endPoint x: 706, endPoint y: 227, distance: 157.9
click at [706, 227] on p "다음 시간 까지 계속해서 서비스를 이용하실 수 있습니다: [DATE] 언제든 재구독 혹은 플랜을 변경하실 수 있습니다." at bounding box center [626, 232] width 301 height 27
drag, startPoint x: 481, startPoint y: 221, endPoint x: 720, endPoint y: 227, distance: 238.9
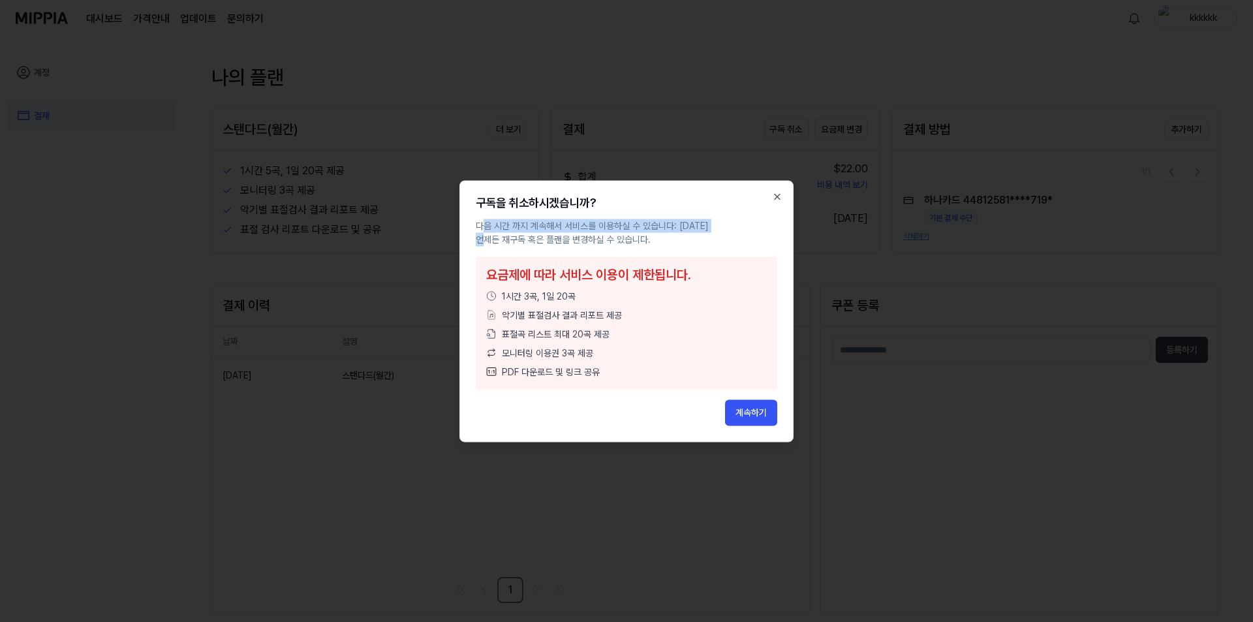
click at [720, 227] on p "다음 시간 까지 계속해서 서비스를 이용하실 수 있습니다: [DATE] 언제든 재구독 혹은 플랜을 변경하실 수 있습니다." at bounding box center [626, 232] width 301 height 27
click at [722, 228] on p "다음 시간 까지 계속해서 서비스를 이용하실 수 있습니다: [DATE] 언제든 재구독 혹은 플랜을 변경하실 수 있습니다." at bounding box center [626, 232] width 301 height 27
drag, startPoint x: 679, startPoint y: 223, endPoint x: 737, endPoint y: 221, distance: 57.4
click at [737, 221] on p "다음 시간 까지 계속해서 서비스를 이용하실 수 있습니다: [DATE] 언제든 재구독 혹은 플랜을 변경하실 수 있습니다." at bounding box center [626, 232] width 301 height 27
